Goal: Task Accomplishment & Management: Manage account settings

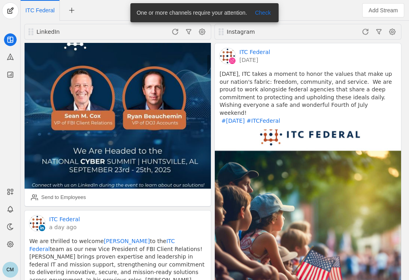
scroll to position [121, 0]
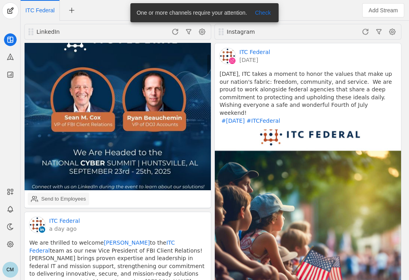
click at [68, 191] on div "Send to Employees" at bounding box center [58, 199] width 55 height 16
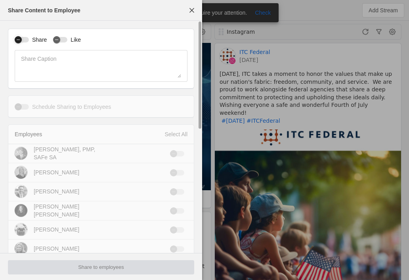
click at [20, 40] on icon "button" at bounding box center [18, 39] width 5 height 5
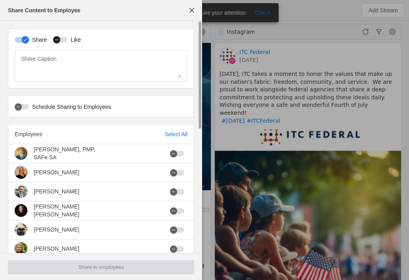
click at [53, 41] on div "button" at bounding box center [56, 39] width 7 height 7
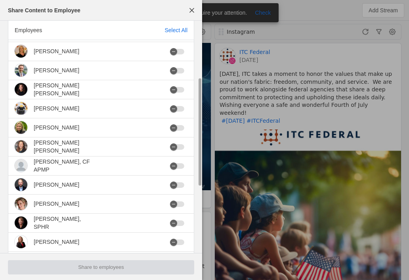
scroll to position [125, 0]
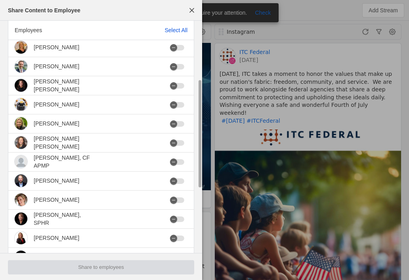
click at [180, 29] on div "Select All" at bounding box center [176, 30] width 23 height 8
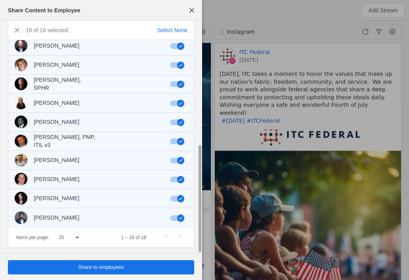
scroll to position [263, 0]
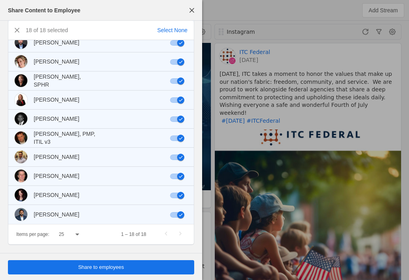
click at [112, 270] on span "Share to employees" at bounding box center [101, 267] width 46 height 8
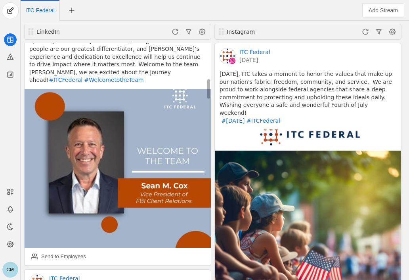
scroll to position [414, 0]
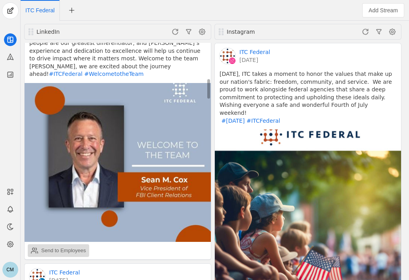
click at [78, 246] on div "Send to Employees" at bounding box center [63, 250] width 45 height 8
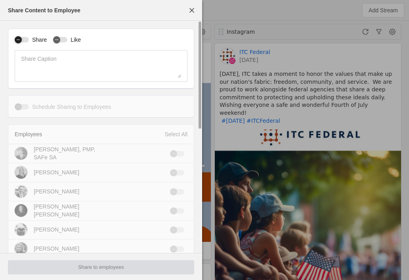
click at [18, 42] on icon "button" at bounding box center [18, 39] width 5 height 5
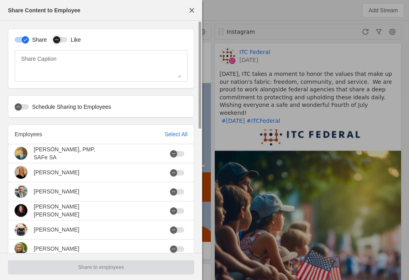
click at [57, 40] on icon "button" at bounding box center [56, 40] width 3 height 0
click at [174, 134] on div "Select All" at bounding box center [176, 134] width 23 height 8
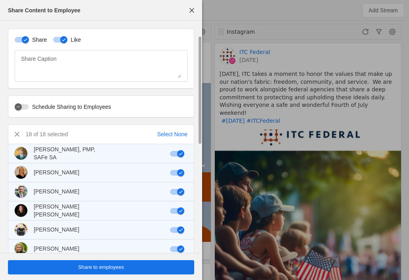
scroll to position [263, 0]
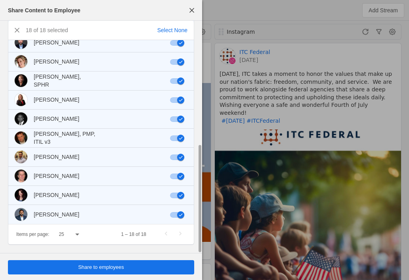
click at [102, 262] on span "undefined" at bounding box center [101, 267] width 186 height 14
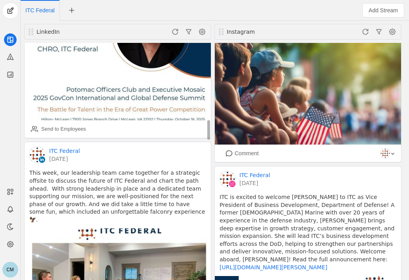
scroll to position [903, 0]
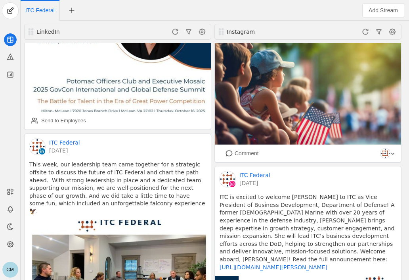
click at [5, 151] on div "CM" at bounding box center [10, 140] width 21 height 280
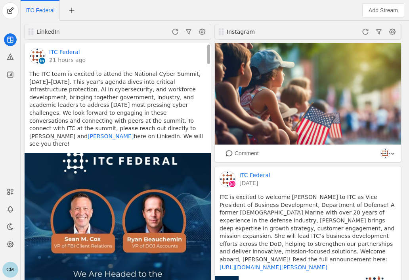
scroll to position [100, 0]
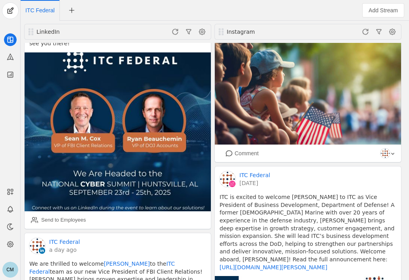
click at [7, 154] on div "CM" at bounding box center [10, 140] width 21 height 280
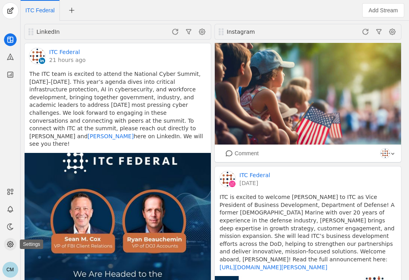
click at [10, 240] on icon at bounding box center [10, 244] width 8 height 8
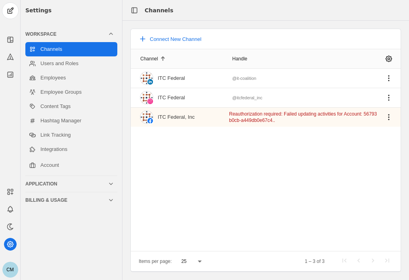
click at [57, 268] on div "Settings Workspace Channels Users and Roles Employees Employee Groups Content T…" at bounding box center [72, 140] width 102 height 280
click at [69, 78] on link "Employees" at bounding box center [71, 78] width 92 height 14
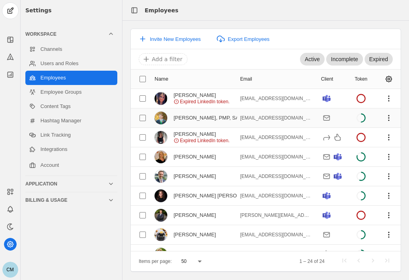
scroll to position [29, 0]
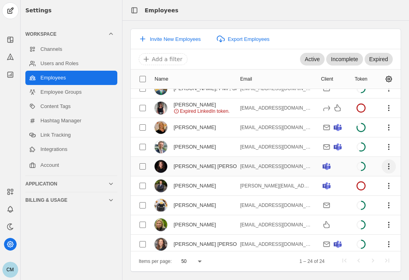
click at [383, 161] on span "undefined" at bounding box center [389, 166] width 14 height 14
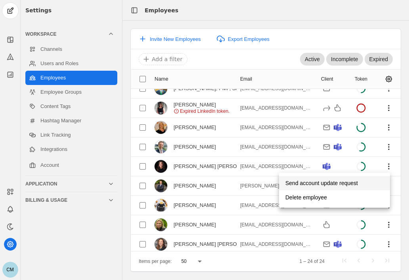
click at [359, 182] on span "undefined" at bounding box center [334, 183] width 111 height 14
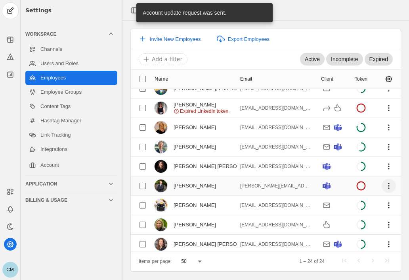
click at [385, 186] on span "undefined" at bounding box center [389, 185] width 14 height 14
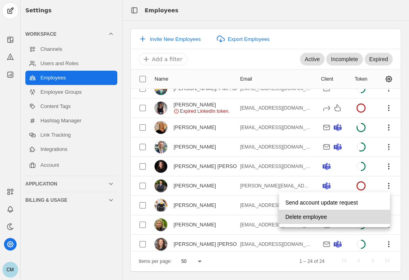
click at [338, 214] on span "undefined" at bounding box center [334, 216] width 111 height 14
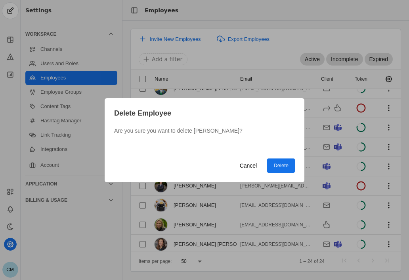
click at [283, 167] on span "Delete" at bounding box center [281, 165] width 15 height 8
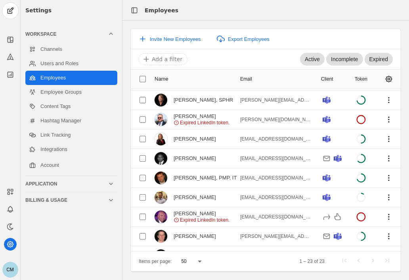
scroll to position [255, 0]
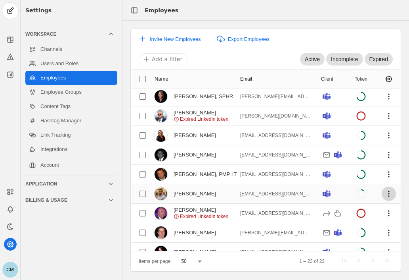
click at [382, 191] on span "undefined" at bounding box center [389, 193] width 14 height 14
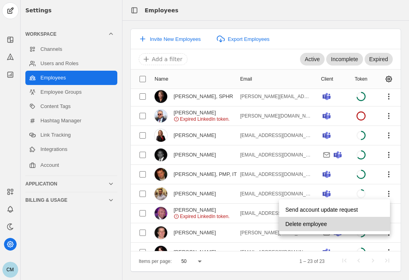
click at [324, 222] on span "Delete employee" at bounding box center [306, 223] width 42 height 14
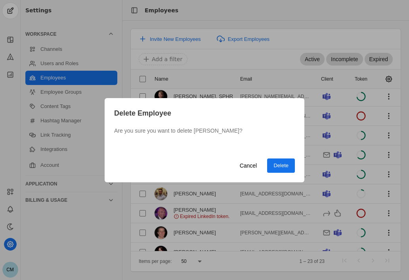
click at [279, 167] on span "Delete" at bounding box center [281, 165] width 15 height 8
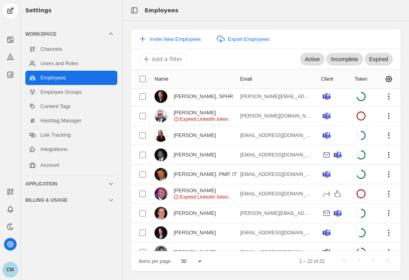
scroll to position [269, 0]
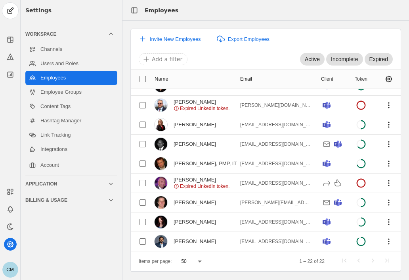
click at [105, 255] on div "Settings Workspace Channels Users and Roles Employees Employee Groups Content T…" at bounding box center [72, 140] width 102 height 280
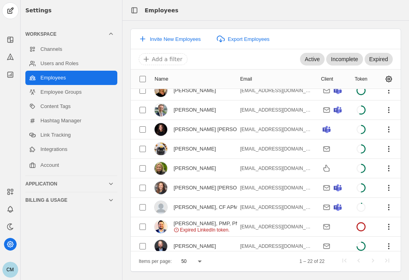
scroll to position [0, 0]
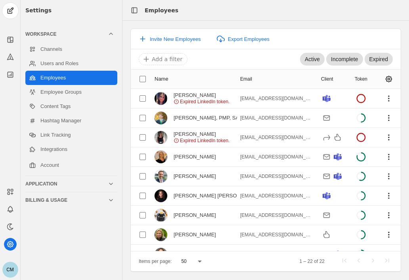
click at [66, 250] on div "Settings Workspace Channels Users and Roles Employees Employee Groups Content T…" at bounding box center [72, 140] width 102 height 280
click at [57, 53] on link "Channels" at bounding box center [71, 49] width 92 height 14
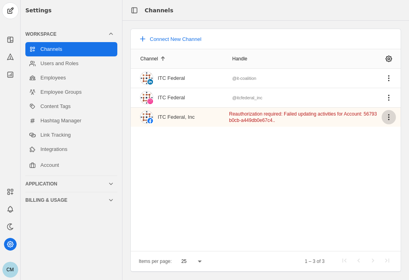
click at [386, 115] on span "undefined" at bounding box center [389, 117] width 14 height 14
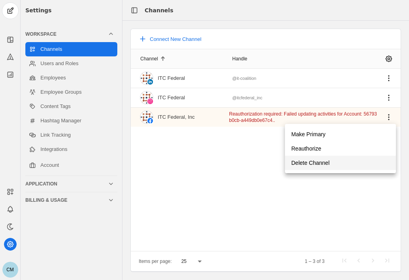
click at [320, 160] on span "Delete Channel" at bounding box center [310, 162] width 38 height 14
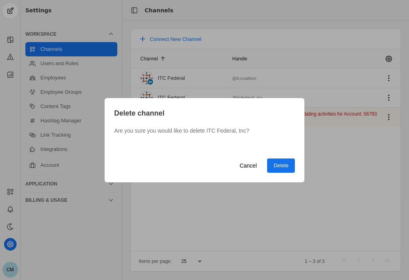
click at [281, 168] on span "Delete" at bounding box center [281, 165] width 15 height 8
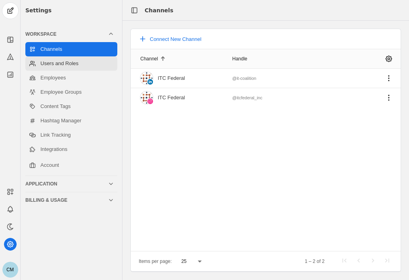
click at [74, 64] on link "Users and Roles" at bounding box center [71, 63] width 92 height 14
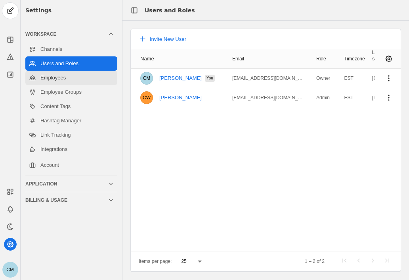
click at [56, 83] on link "Employees" at bounding box center [71, 78] width 92 height 14
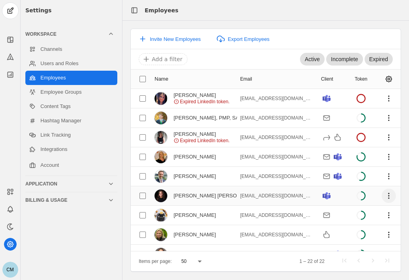
click at [384, 192] on span "undefined" at bounding box center [389, 195] width 14 height 14
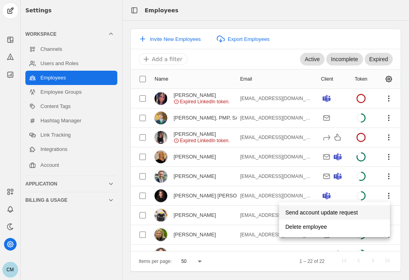
click at [347, 210] on span "Send account update request" at bounding box center [321, 212] width 73 height 14
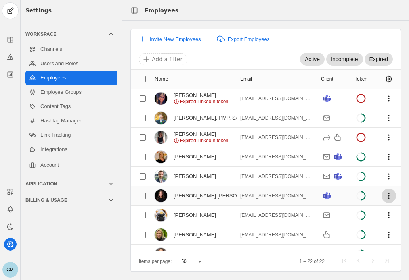
click at [384, 194] on span "undefined" at bounding box center [389, 195] width 14 height 14
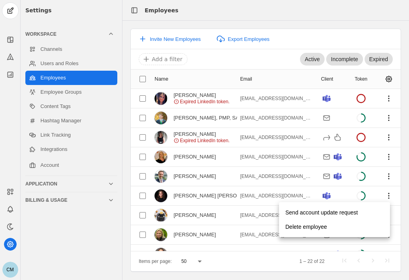
click at [63, 63] on div at bounding box center [204, 140] width 409 height 280
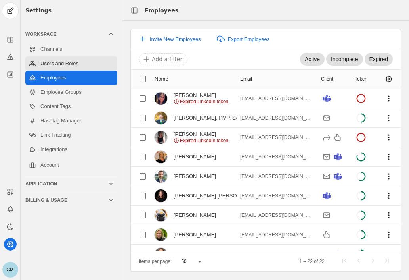
click at [60, 63] on link "Users and Roles" at bounding box center [71, 63] width 92 height 14
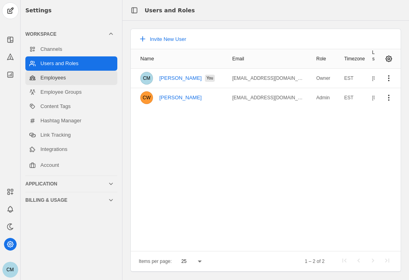
click at [59, 81] on link "Employees" at bounding box center [71, 78] width 92 height 14
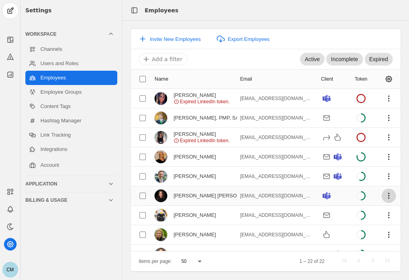
click at [383, 193] on span "undefined" at bounding box center [389, 195] width 14 height 14
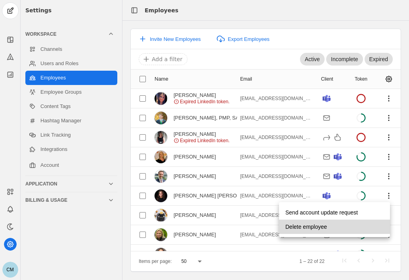
click at [320, 227] on span "Delete employee" at bounding box center [306, 226] width 42 height 14
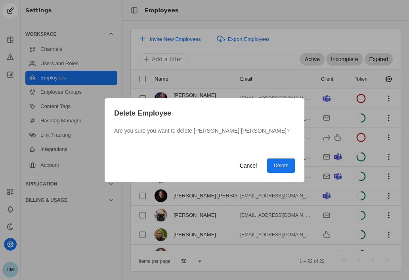
click at [280, 163] on span "Delete" at bounding box center [281, 165] width 15 height 8
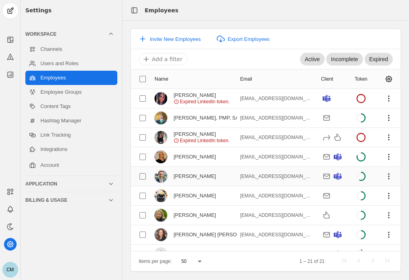
scroll to position [10, 0]
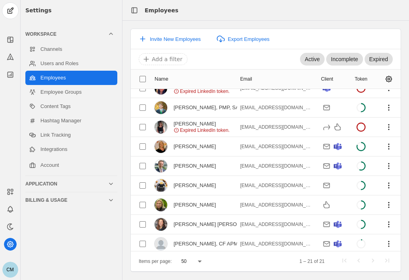
click at [88, 268] on div "Settings Workspace Channels Users and Roles Employees Employee Groups Content T…" at bounding box center [72, 140] width 102 height 280
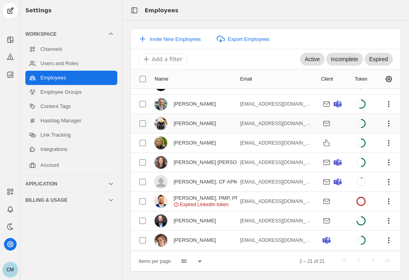
scroll to position [0, 0]
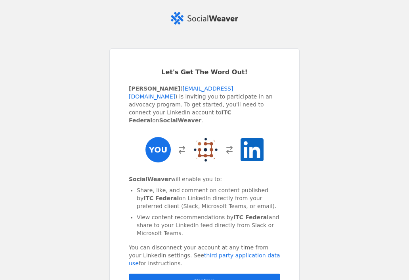
scroll to position [94, 0]
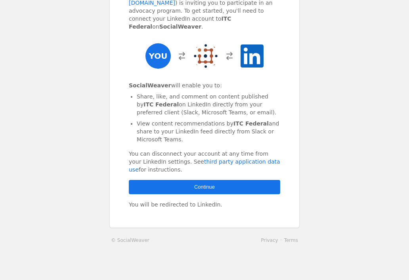
click at [201, 183] on span "Continue" at bounding box center [204, 187] width 21 height 8
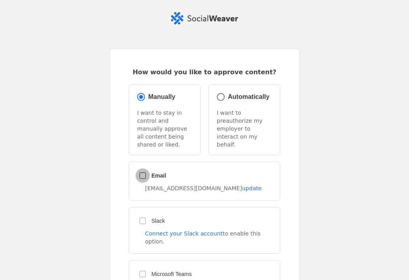
click at [141, 168] on input "Email" at bounding box center [143, 175] width 14 height 14
checkbox input "true"
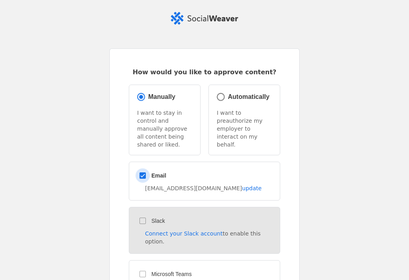
scroll to position [94, 0]
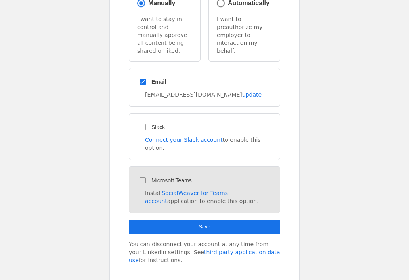
click at [137, 166] on div "Microsoft Teams Install SocialWeaver for Teams account application to enable th…" at bounding box center [204, 189] width 151 height 47
